Goal: Find specific page/section: Find specific page/section

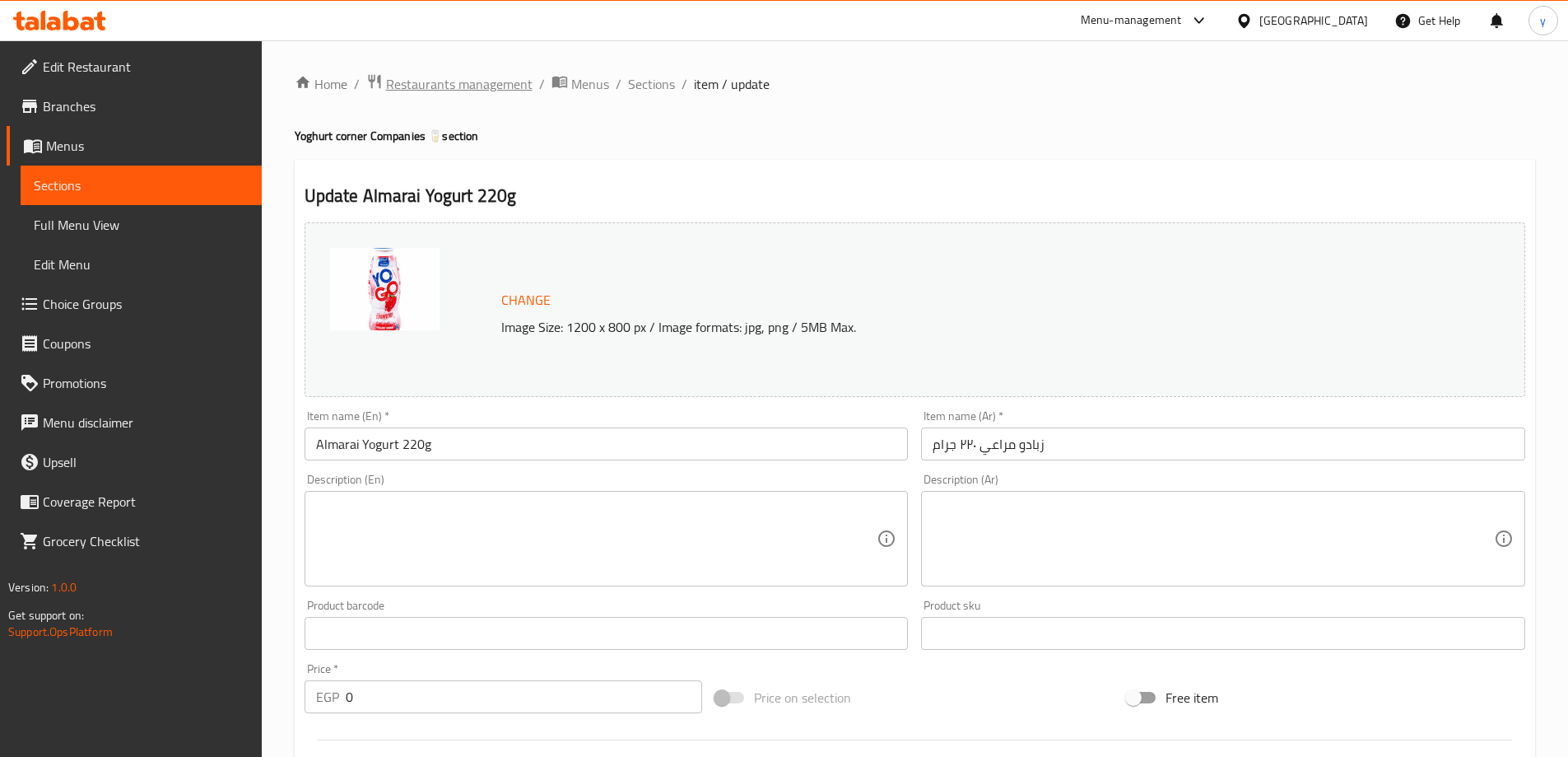
click at [502, 64] on div "Home / Restaurants management / Menus / Sections / item / update Yoghurt corner…" at bounding box center [915, 728] width 1306 height 1375
click at [490, 70] on div "Home / Restaurants management / Menus / Sections / item / update Yoghurt corner…" at bounding box center [915, 728] width 1306 height 1375
click at [470, 84] on span "Restaurants management" at bounding box center [459, 83] width 147 height 20
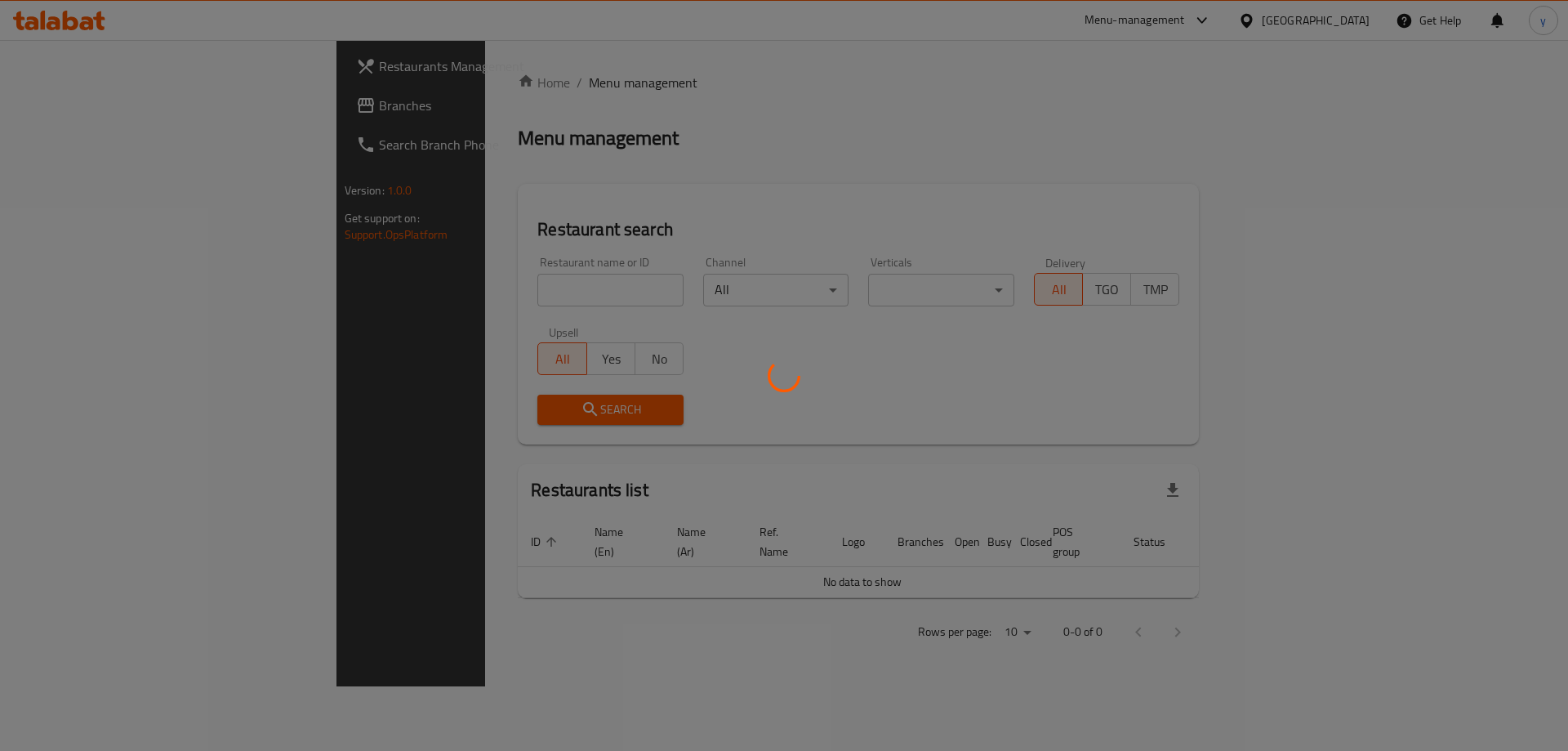
click at [139, 110] on div at bounding box center [784, 376] width 1568 height 751
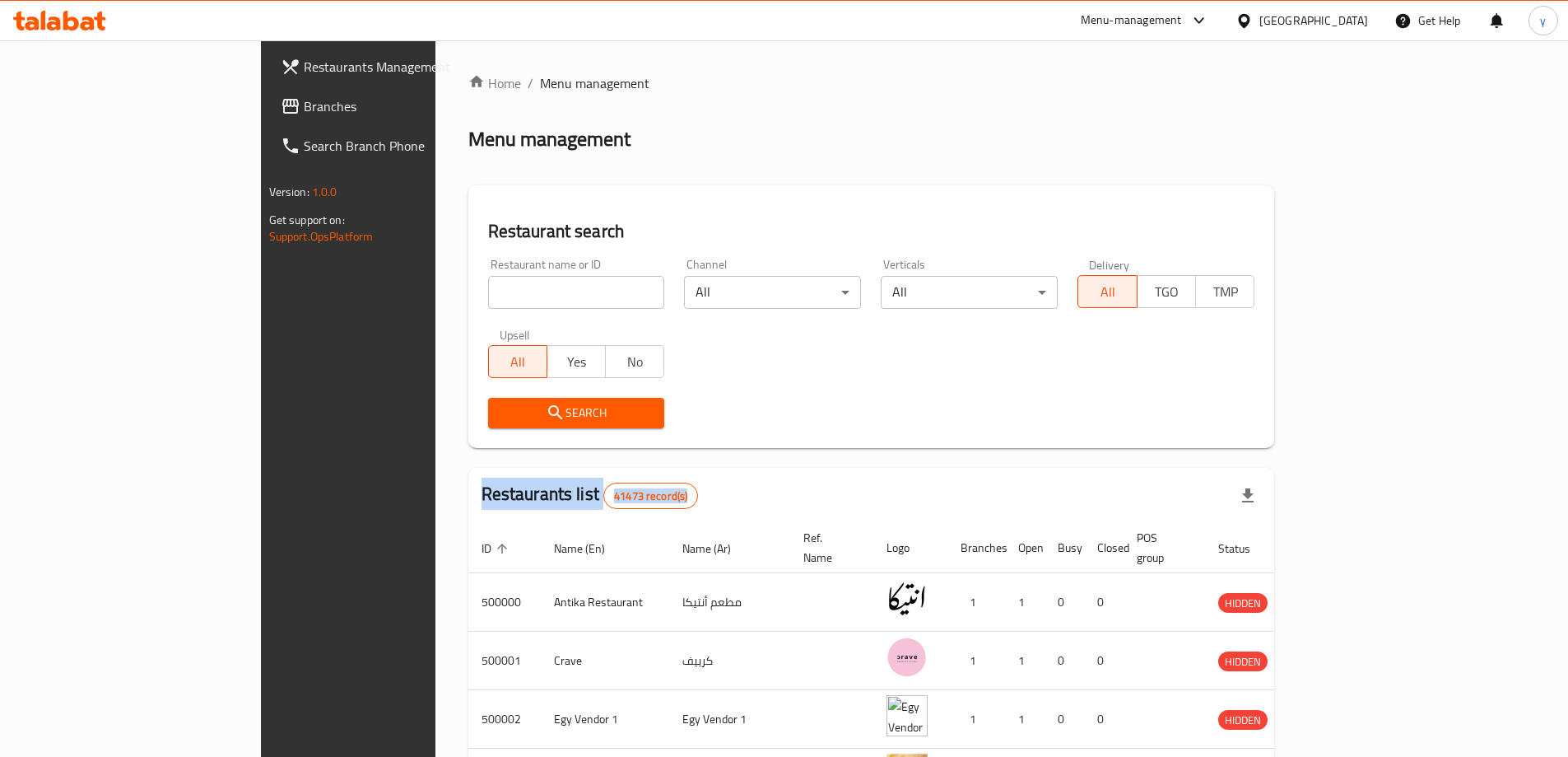
click at [304, 111] on span "Branches" at bounding box center [407, 106] width 206 height 20
